Goal: Information Seeking & Learning: Learn about a topic

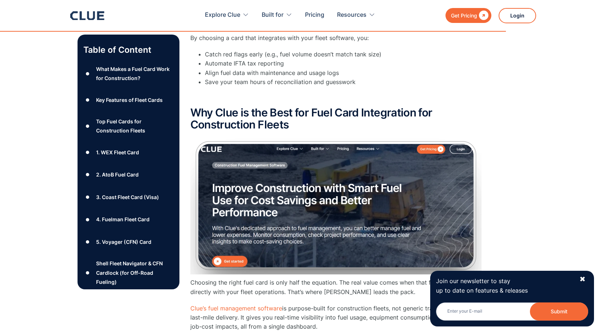
scroll to position [4511, 0]
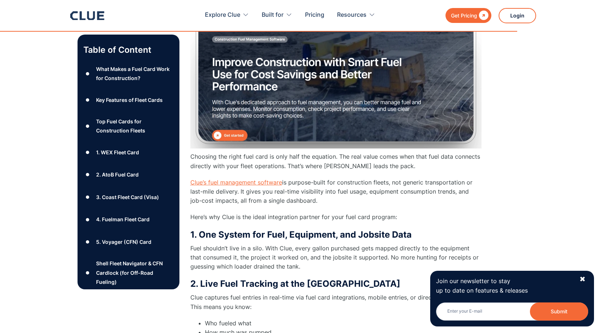
click at [240, 179] on link "Clue’s fuel management software" at bounding box center [236, 182] width 92 height 7
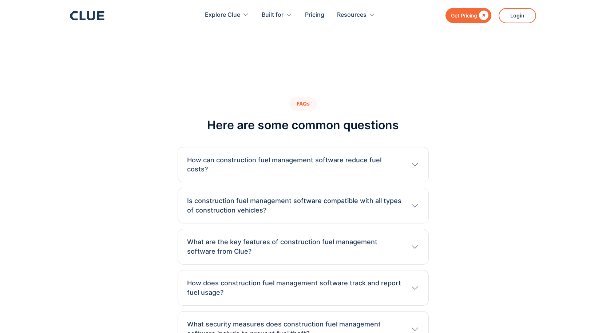
scroll to position [2401, 0]
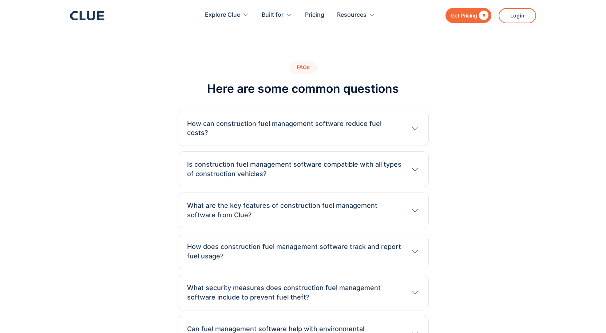
click at [414, 124] on icon at bounding box center [414, 128] width 9 height 9
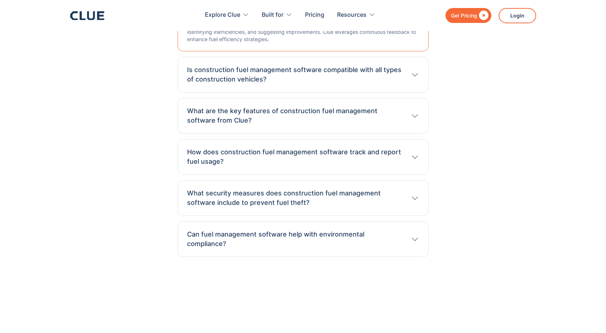
scroll to position [2510, 0]
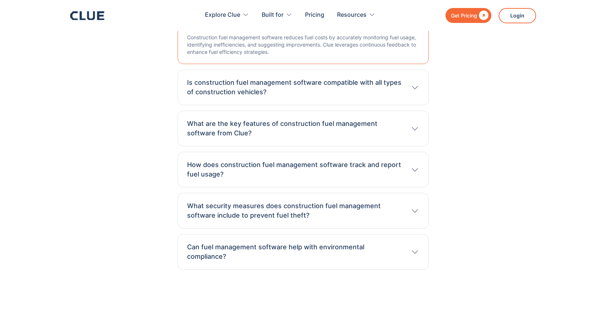
click at [417, 83] on icon at bounding box center [414, 87] width 9 height 9
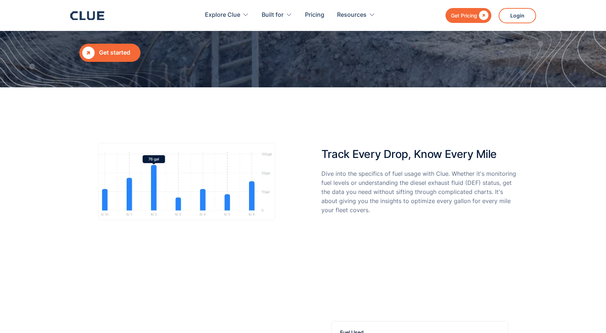
scroll to position [0, 0]
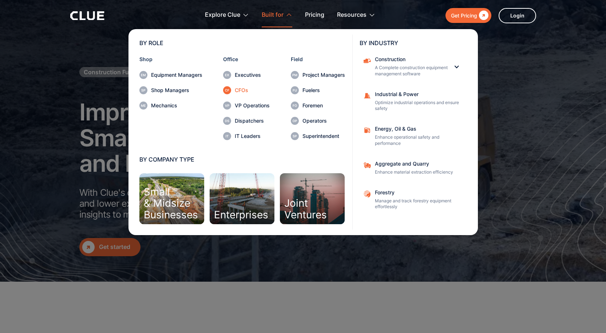
click at [241, 91] on div "CFOs" at bounding box center [252, 90] width 35 height 5
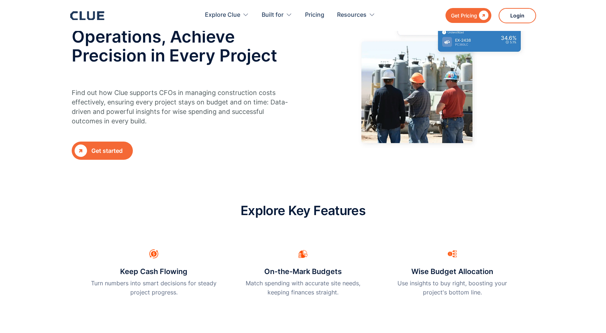
scroll to position [109, 0]
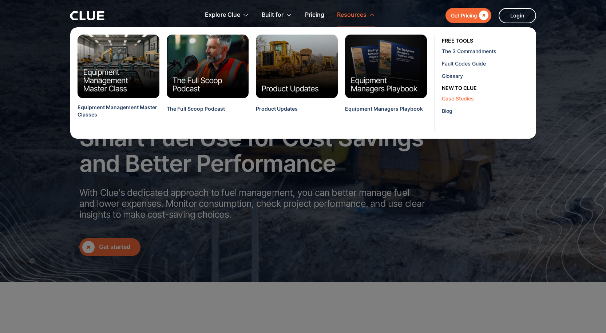
click at [458, 97] on div "Case Studies" at bounding box center [486, 99] width 89 height 8
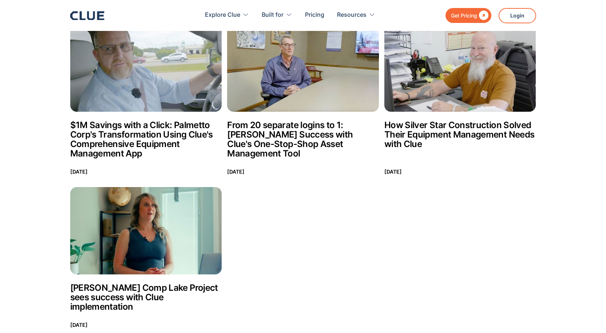
scroll to position [73, 0]
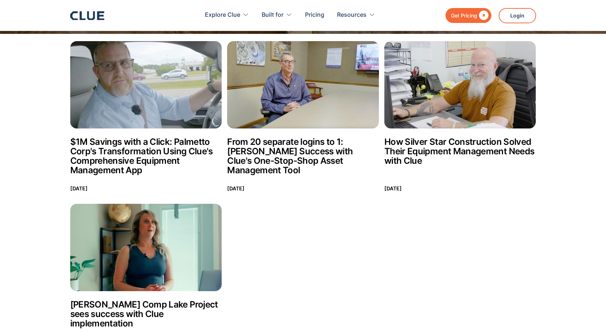
click at [449, 143] on h2 "How Silver Star Construction Solved Their Equipment Management Needs with Clue" at bounding box center [460, 151] width 152 height 28
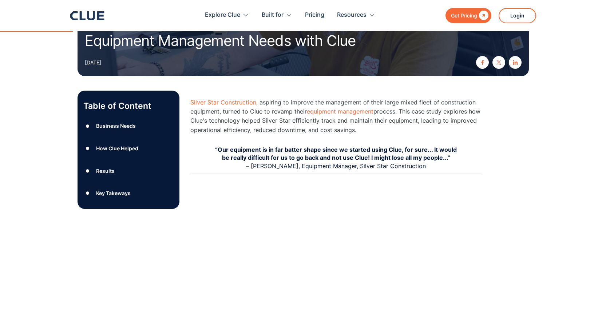
scroll to position [36, 0]
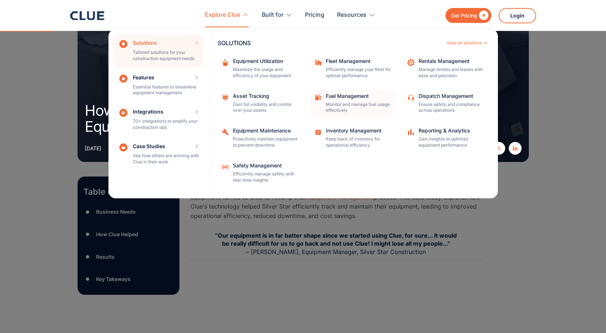
click at [351, 97] on div "Fuel Management" at bounding box center [358, 95] width 65 height 5
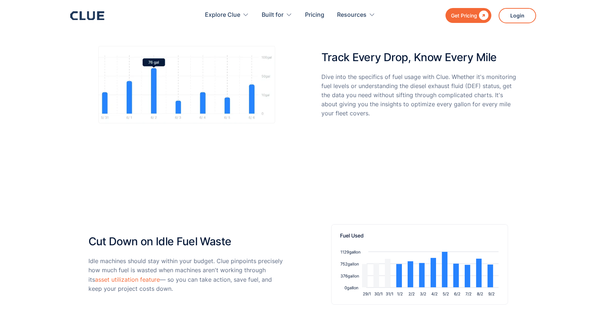
scroll to position [36, 0]
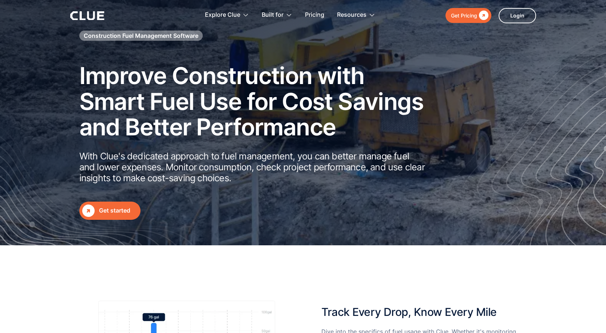
click at [103, 207] on div "Get started" at bounding box center [118, 210] width 39 height 9
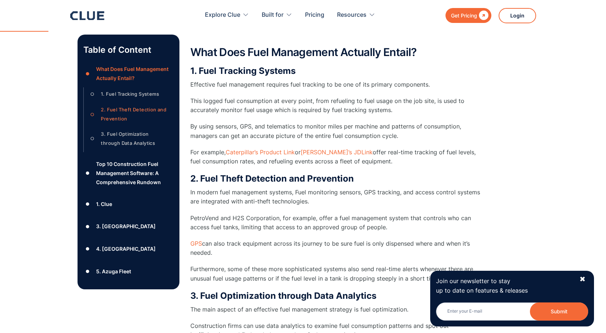
scroll to position [364, 0]
